Goal: Information Seeking & Learning: Learn about a topic

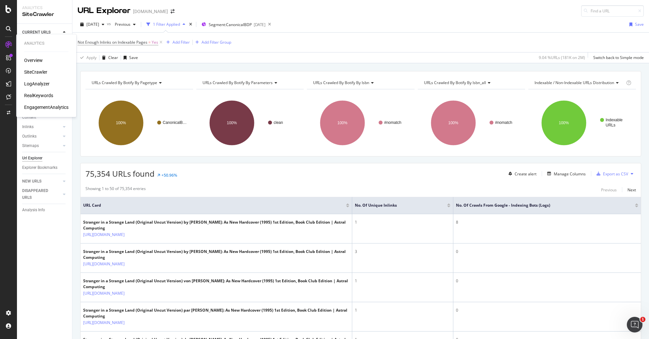
click at [38, 97] on div "RealKeywords" at bounding box center [38, 95] width 29 height 7
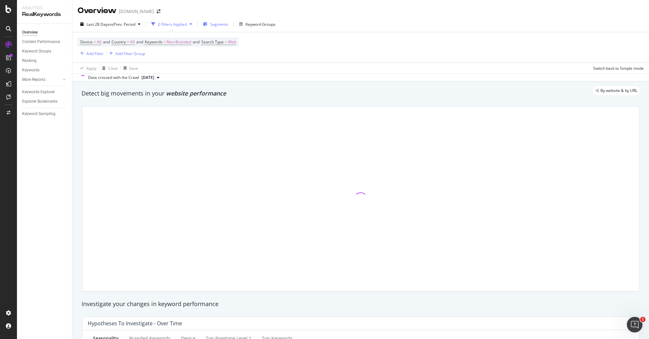
click at [221, 25] on span "Segments" at bounding box center [219, 25] width 18 height 6
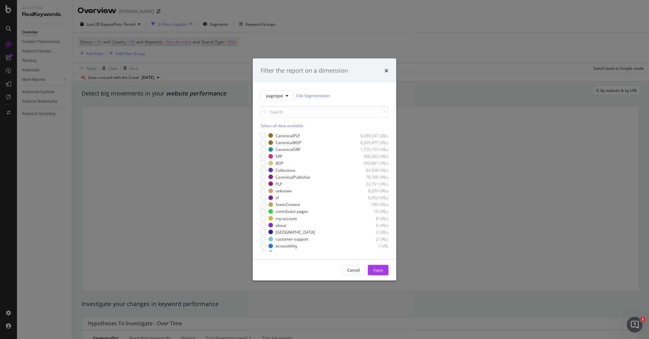
click at [391, 73] on div "Filter the report on a dimension" at bounding box center [324, 71] width 143 height 24
click at [387, 69] on icon "times" at bounding box center [386, 70] width 4 height 5
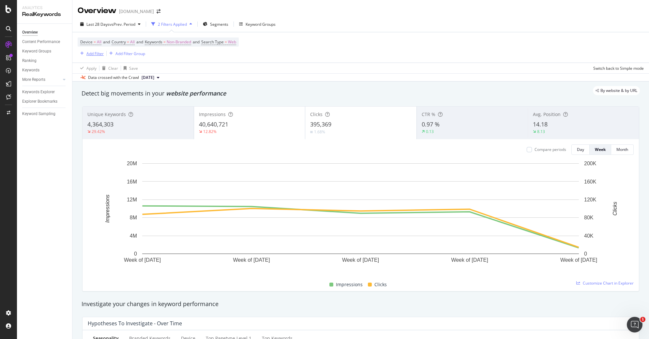
click at [89, 54] on div "Add Filter" at bounding box center [94, 54] width 17 height 6
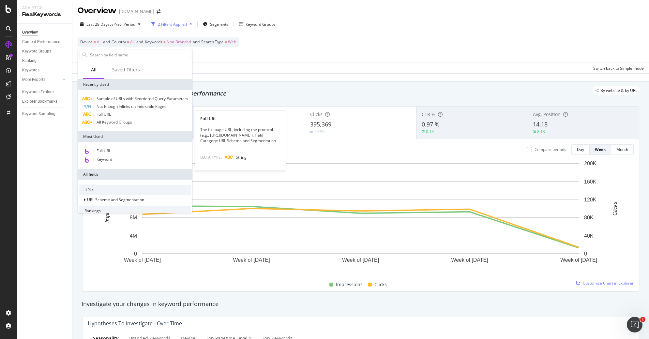
click at [102, 114] on span "Full URL" at bounding box center [104, 115] width 14 height 6
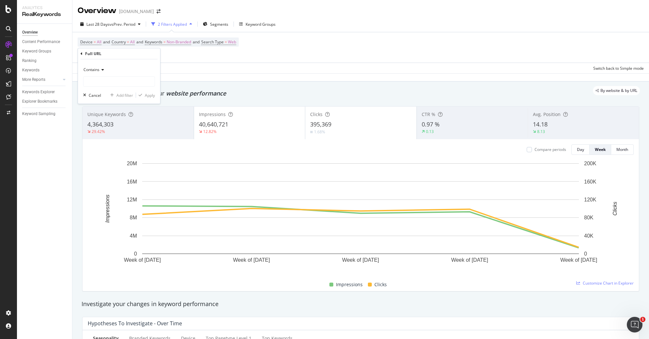
click at [108, 74] on div "Contains" at bounding box center [119, 70] width 72 height 10
click at [134, 68] on div "Contains" at bounding box center [119, 70] width 72 height 10
click at [117, 83] on input "text" at bounding box center [118, 81] width 71 height 10
paste input "[URL][DOMAIN_NAME]"
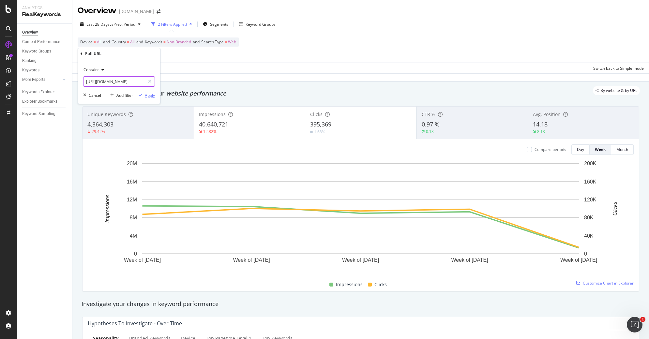
type input "[URL][DOMAIN_NAME]"
click at [149, 97] on div "Apply" at bounding box center [150, 96] width 10 height 6
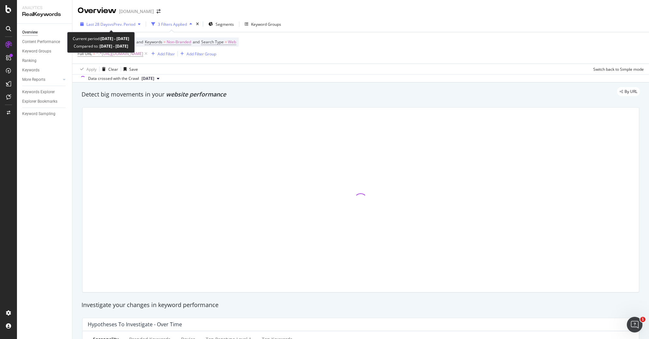
click at [127, 22] on span "vs Prev. Period" at bounding box center [123, 25] width 26 height 6
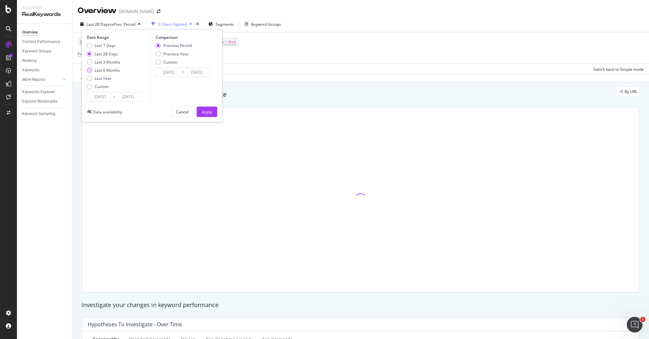
click at [107, 68] on div "Last 6 Months" at bounding box center [107, 70] width 25 height 6
type input "[DATE]"
click at [185, 53] on div "Previous Year" at bounding box center [175, 54] width 25 height 6
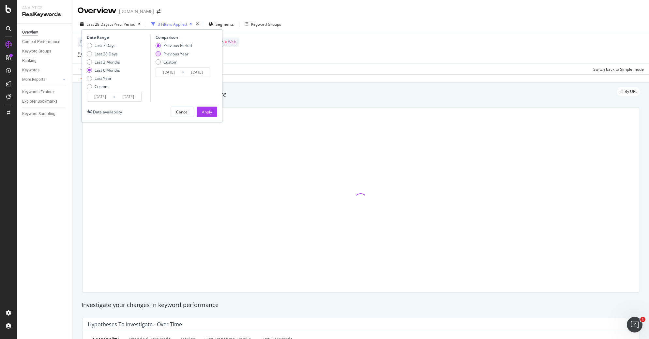
type input "[DATE]"
click at [207, 114] on div "Apply" at bounding box center [207, 112] width 10 height 6
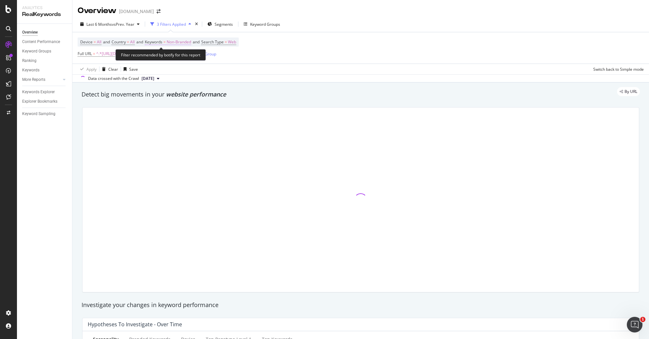
click at [185, 40] on span "Non-Branded" at bounding box center [179, 41] width 24 height 9
click at [168, 62] on div "Non-Branded" at bounding box center [171, 58] width 35 height 10
click at [171, 58] on span "Non-Branded" at bounding box center [167, 58] width 27 height 6
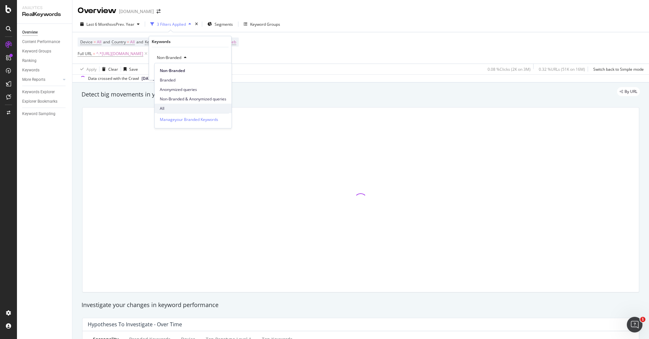
click at [169, 107] on span "All" at bounding box center [193, 109] width 67 height 6
click at [218, 72] on div "Apply" at bounding box center [221, 72] width 10 height 6
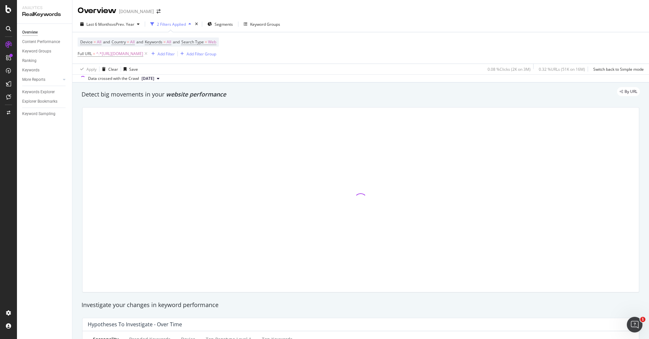
click at [377, 96] on div "By URL" at bounding box center [357, 91] width 565 height 9
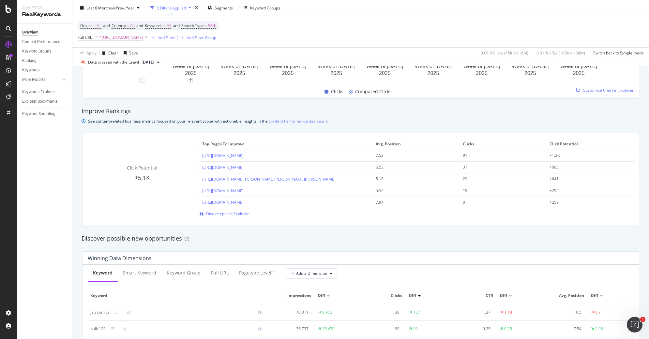
scroll to position [560, 0]
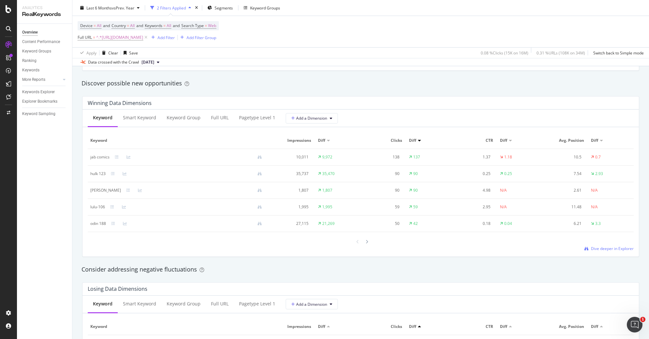
click at [90, 32] on div "Device = All and Country = All and Keywords = All and Search Type = Web Full UR…" at bounding box center [148, 31] width 141 height 21
click at [87, 33] on span "Full URL = ^.*[URL][DOMAIN_NAME]" at bounding box center [113, 37] width 71 height 9
click at [113, 35] on span "^.*[URL][DOMAIN_NAME]" at bounding box center [119, 37] width 47 height 9
click at [98, 53] on span "Contains" at bounding box center [91, 53] width 16 height 6
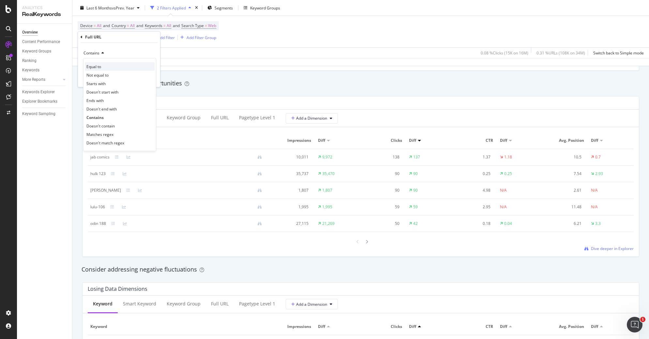
click at [110, 67] on div "Equal to" at bounding box center [120, 66] width 70 height 8
click at [153, 78] on div "Apply" at bounding box center [150, 79] width 10 height 6
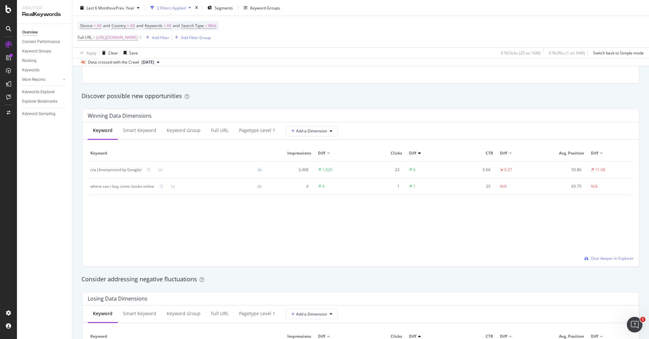
scroll to position [543, 0]
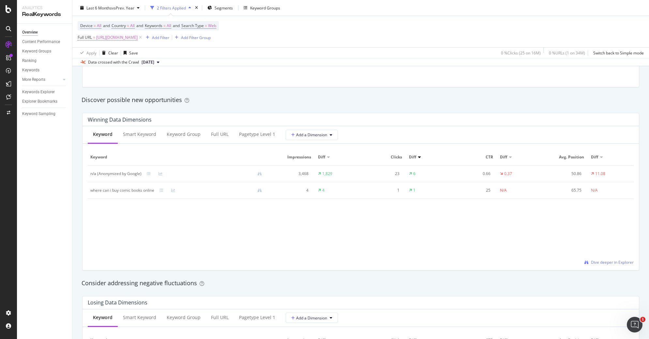
click at [136, 214] on div "Keyword Impressions Diff Clicks Diff CTR Diff Avg. Position Diff n/a (Anonymize…" at bounding box center [361, 207] width 546 height 116
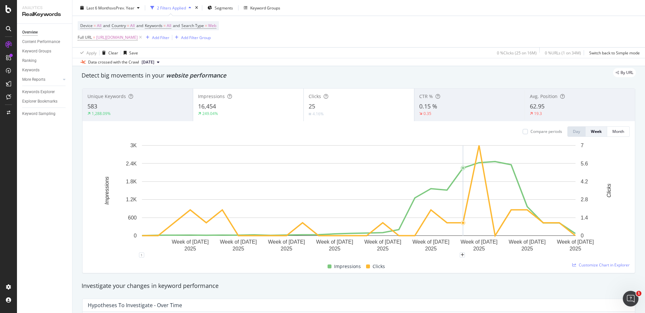
scroll to position [0, 0]
